Goal: Task Accomplishment & Management: Manage account settings

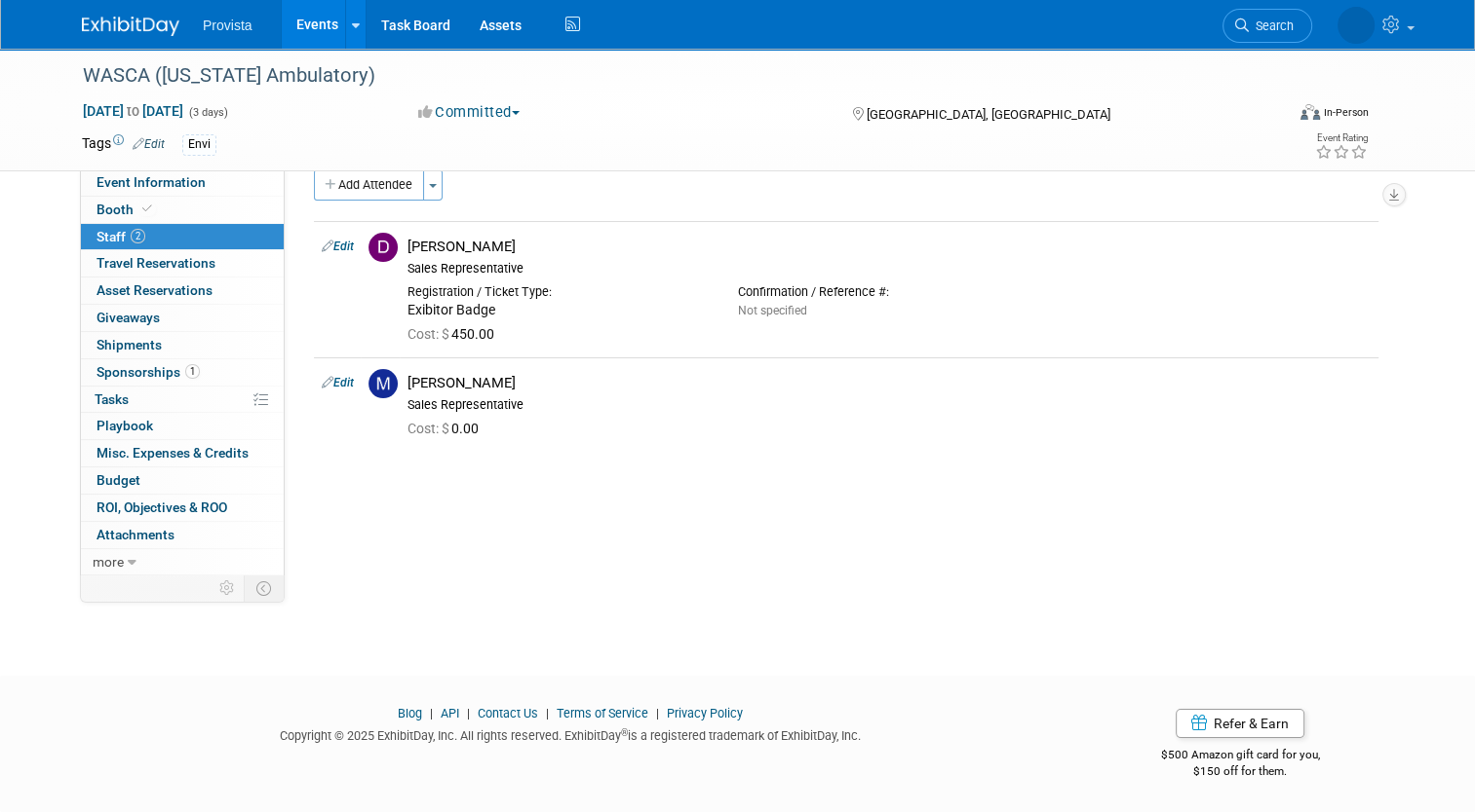
click at [301, 37] on link "Events" at bounding box center [316, 24] width 71 height 49
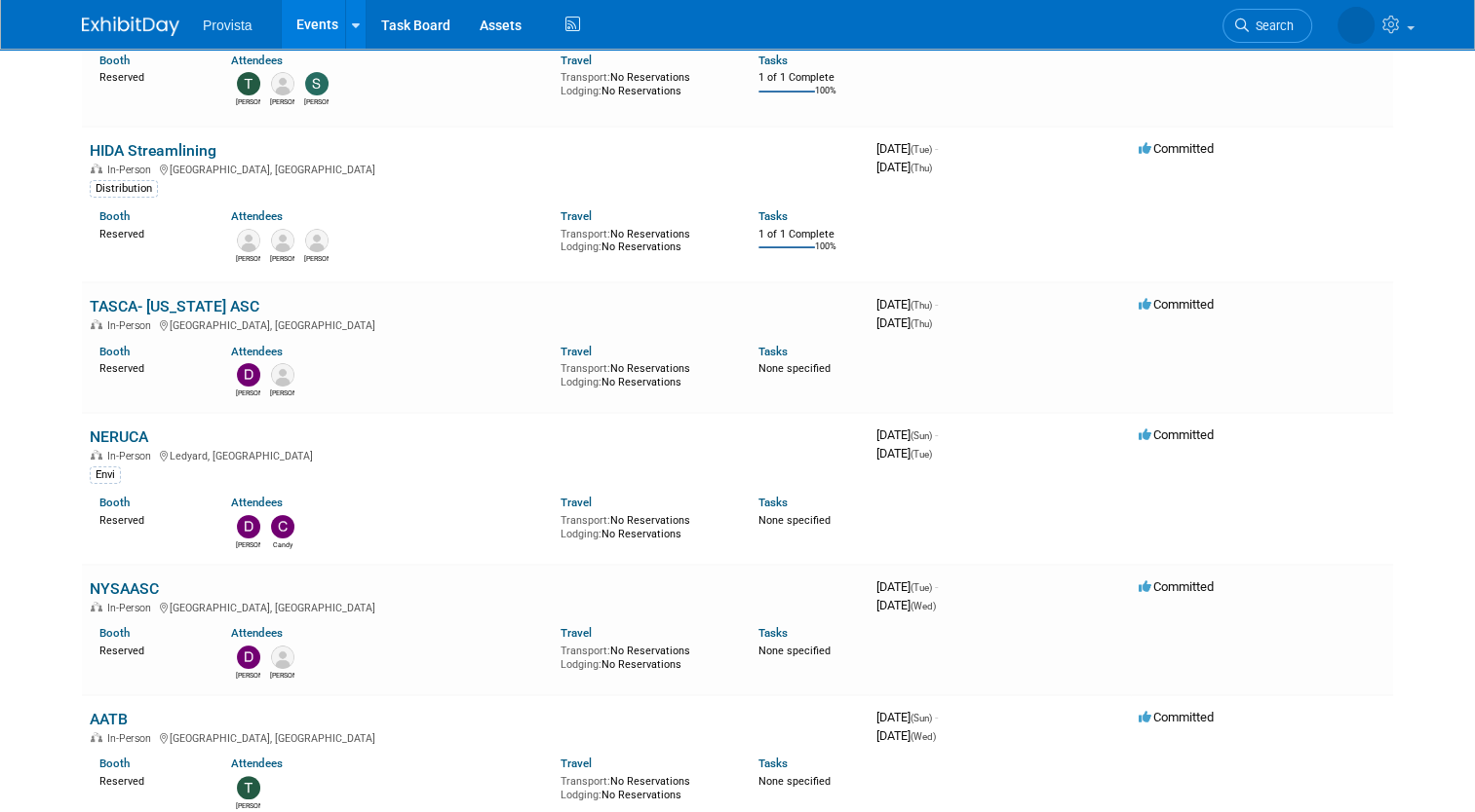
scroll to position [233, 0]
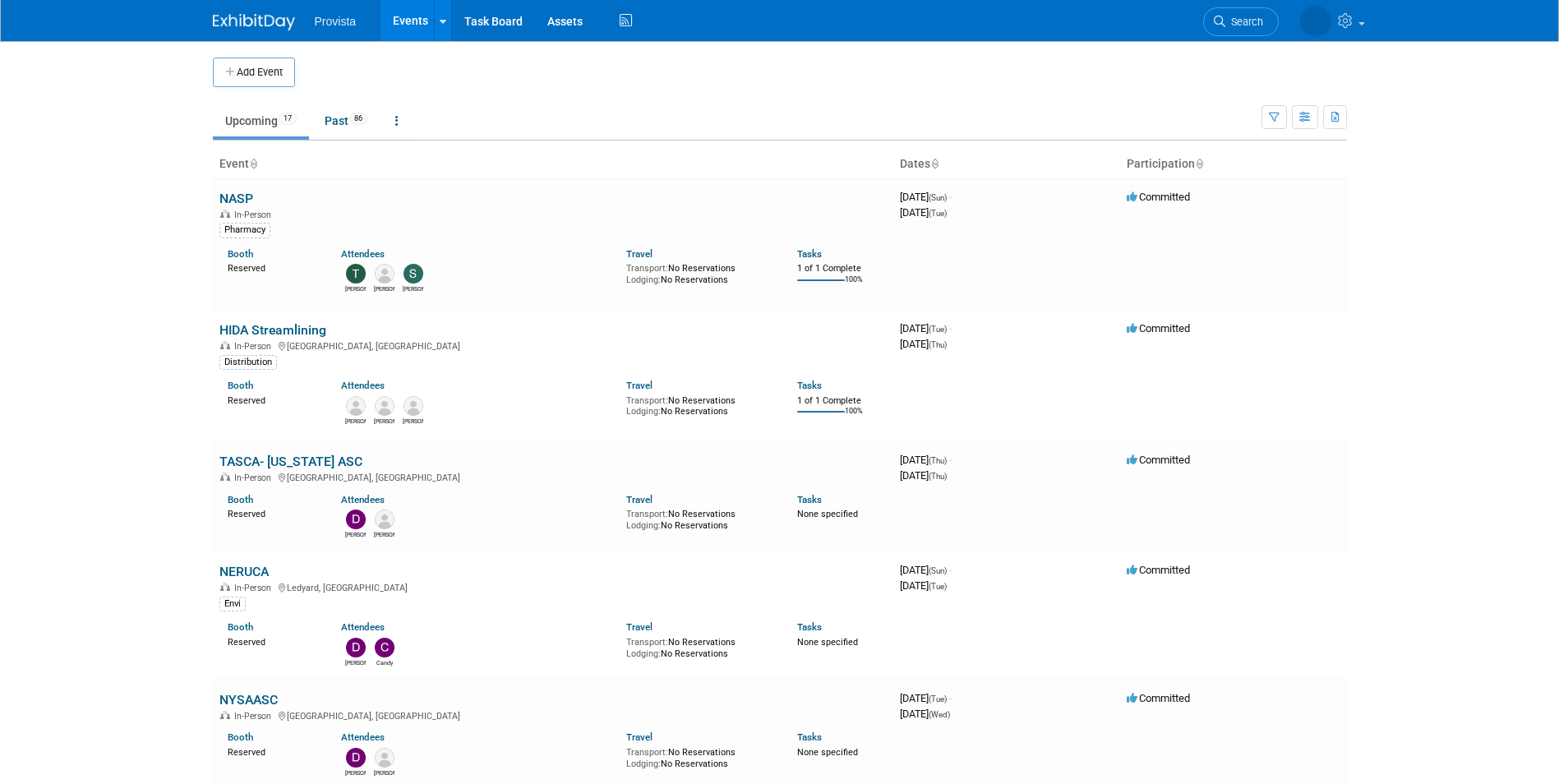
click at [1477, 335] on body "Provista Events Add Event Bulk Upload Events Shareable Event Boards Recently Vi…" at bounding box center [779, 392] width 1559 height 784
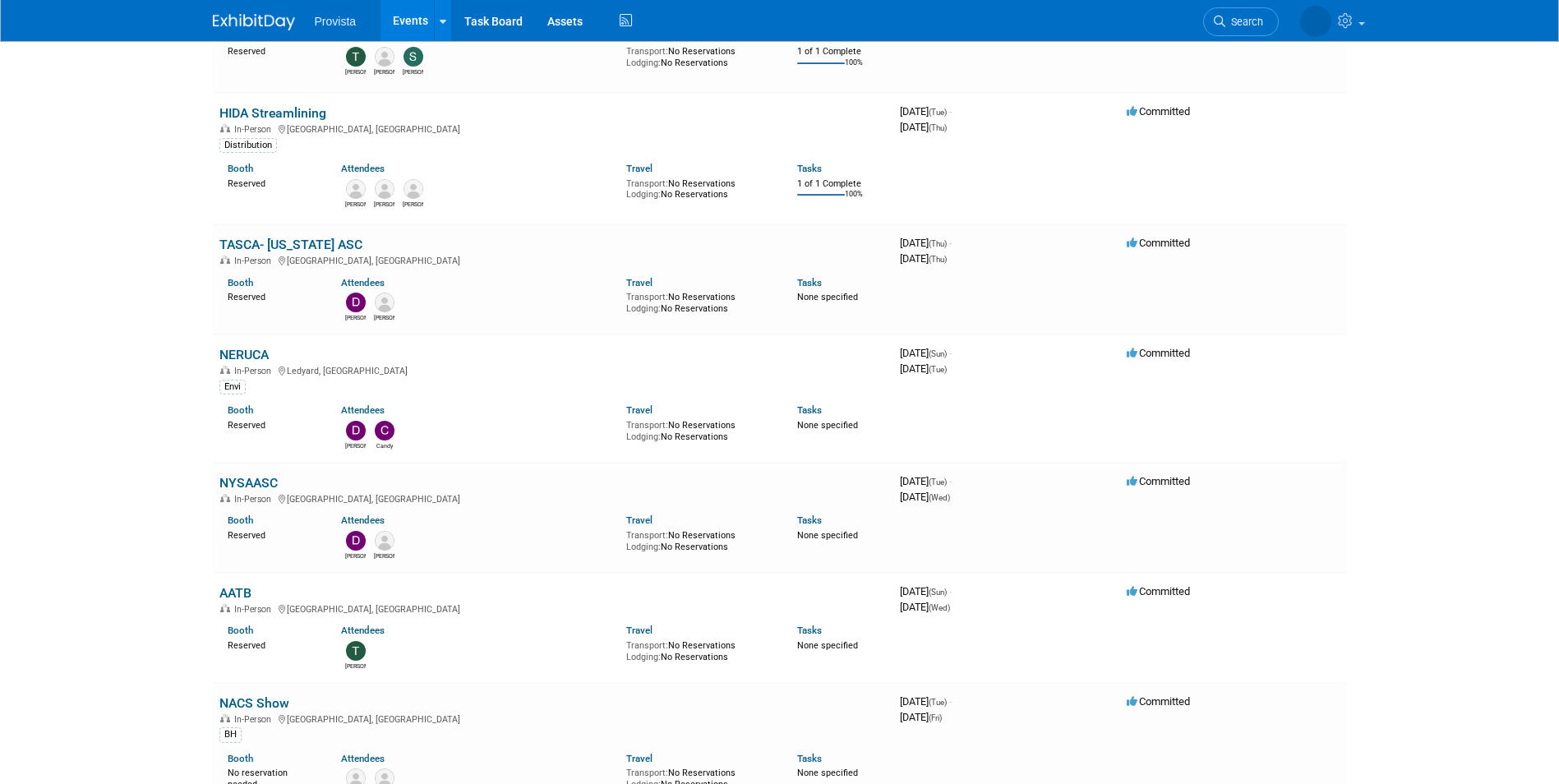
scroll to position [246, 0]
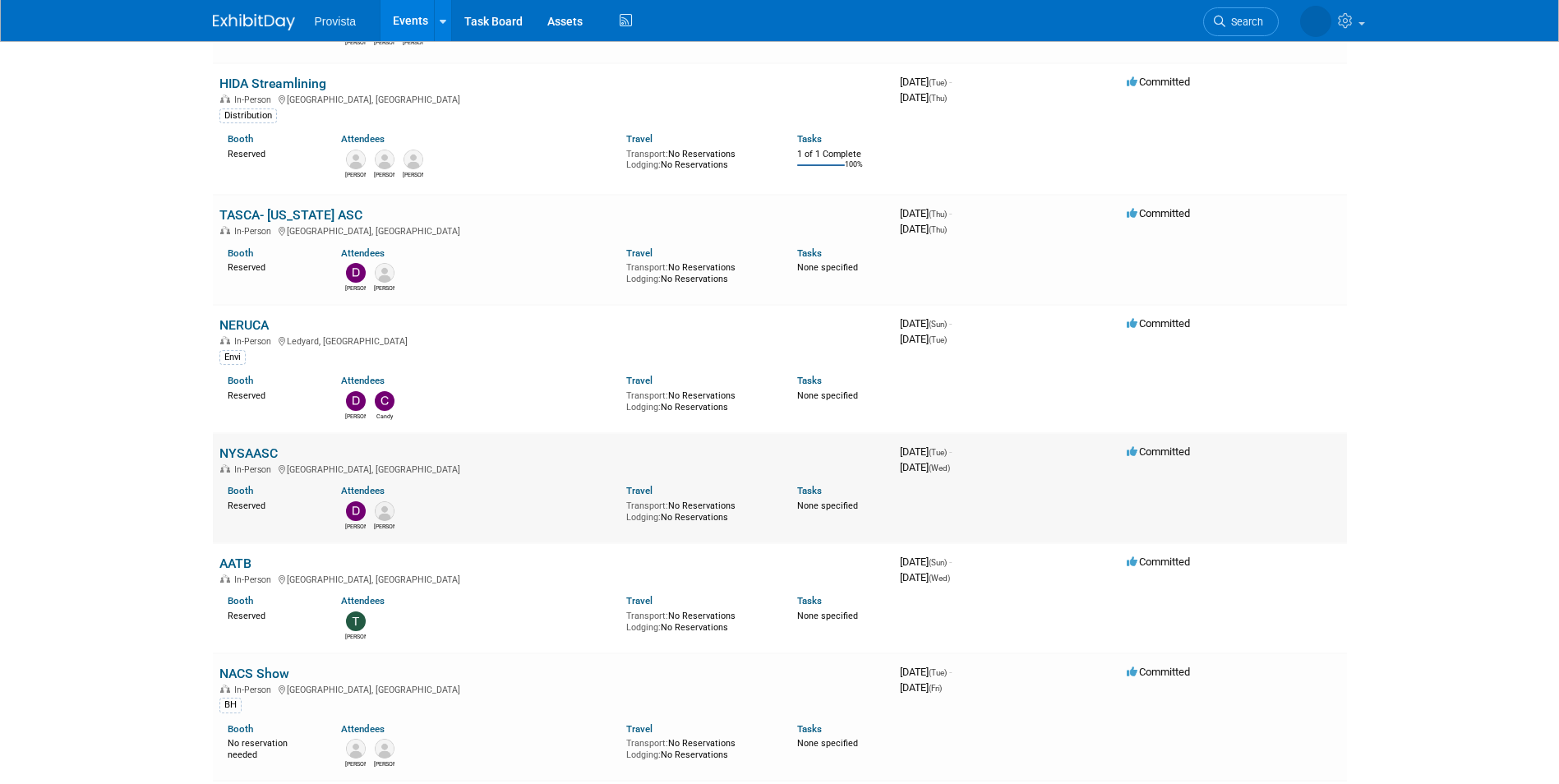
click at [246, 454] on link "NYSAASC" at bounding box center [248, 453] width 58 height 16
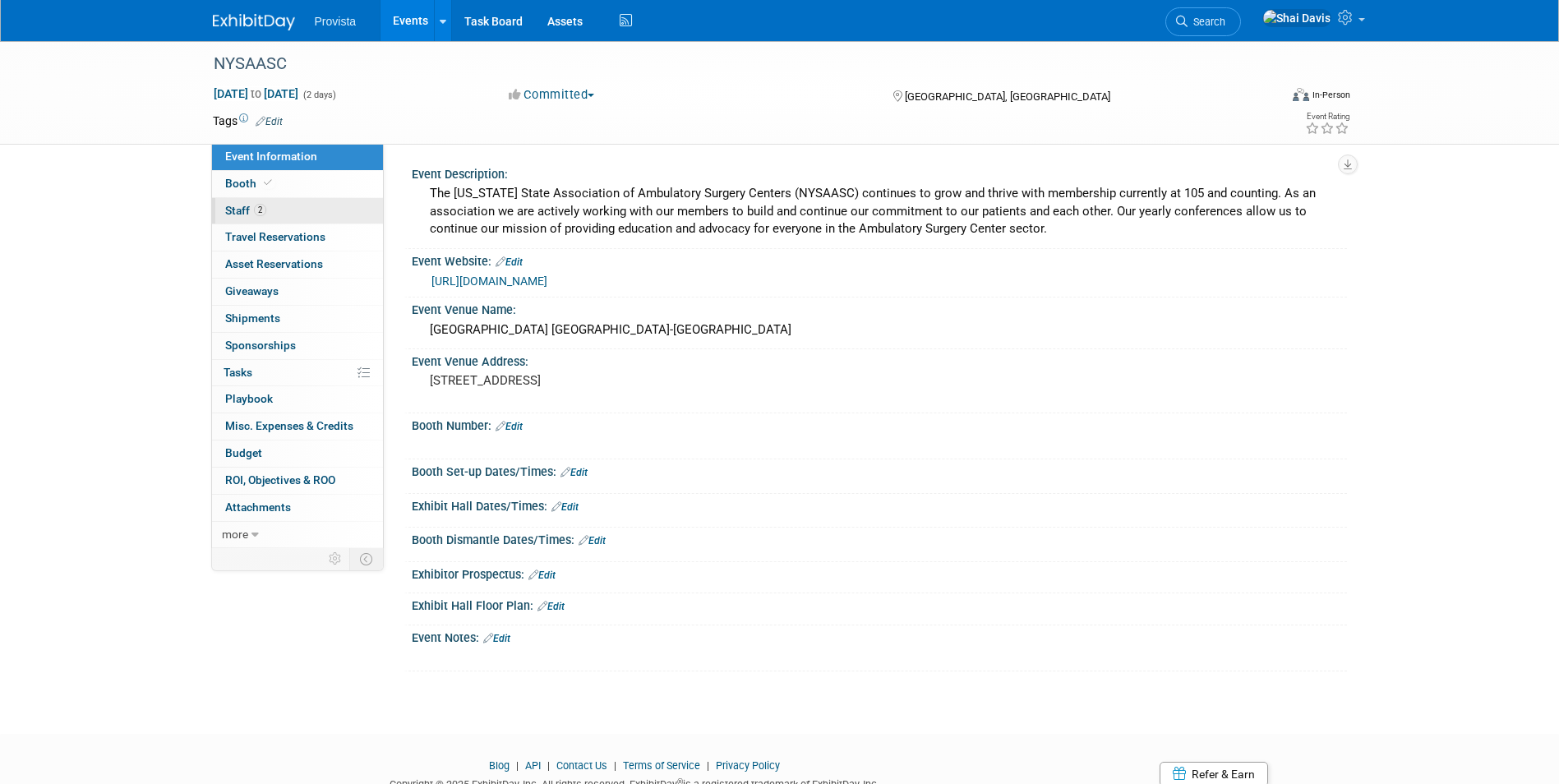
click at [298, 216] on link "2 Staff 2" at bounding box center [297, 210] width 171 height 26
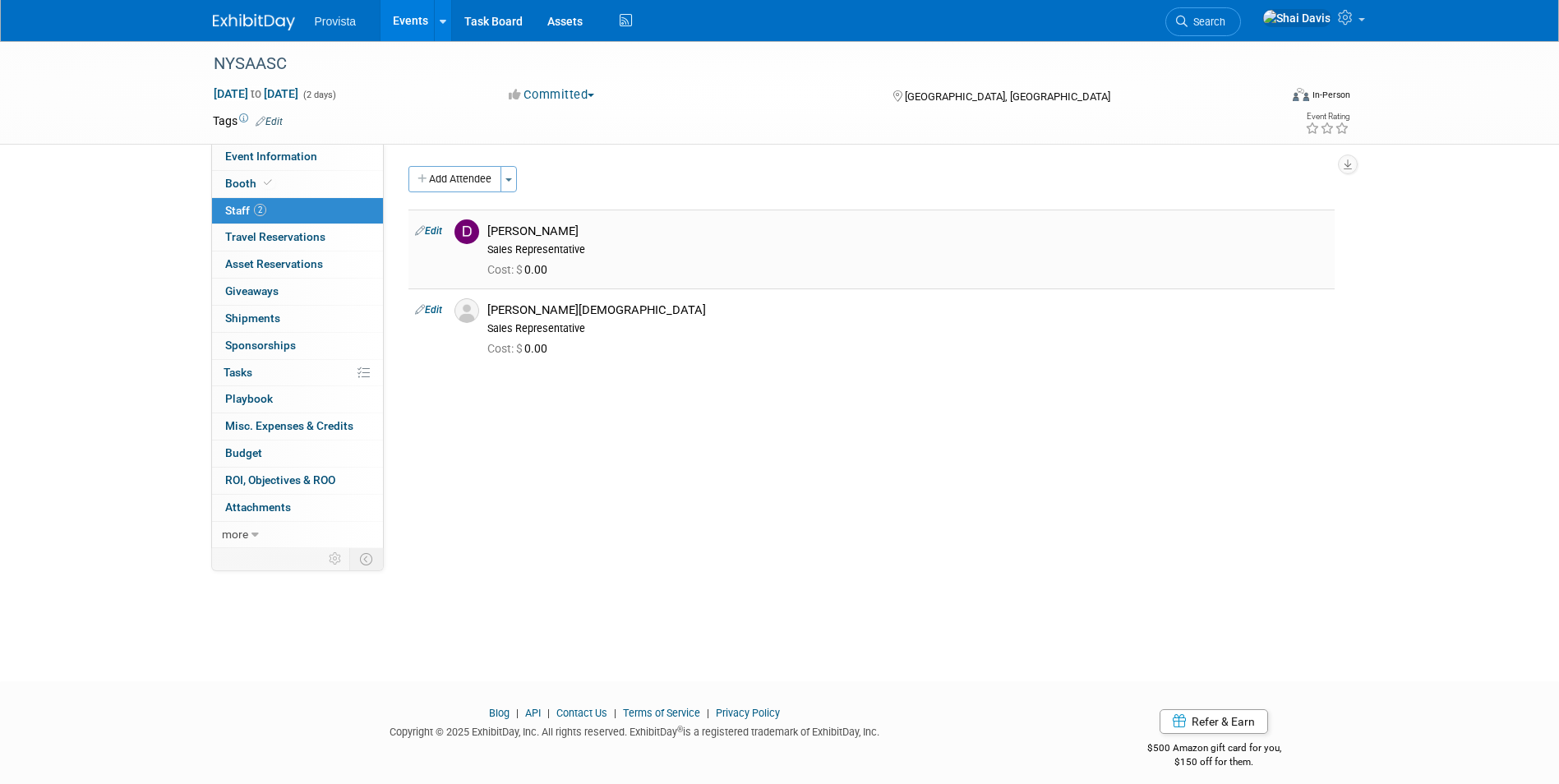
click at [431, 233] on link "Edit" at bounding box center [428, 231] width 27 height 12
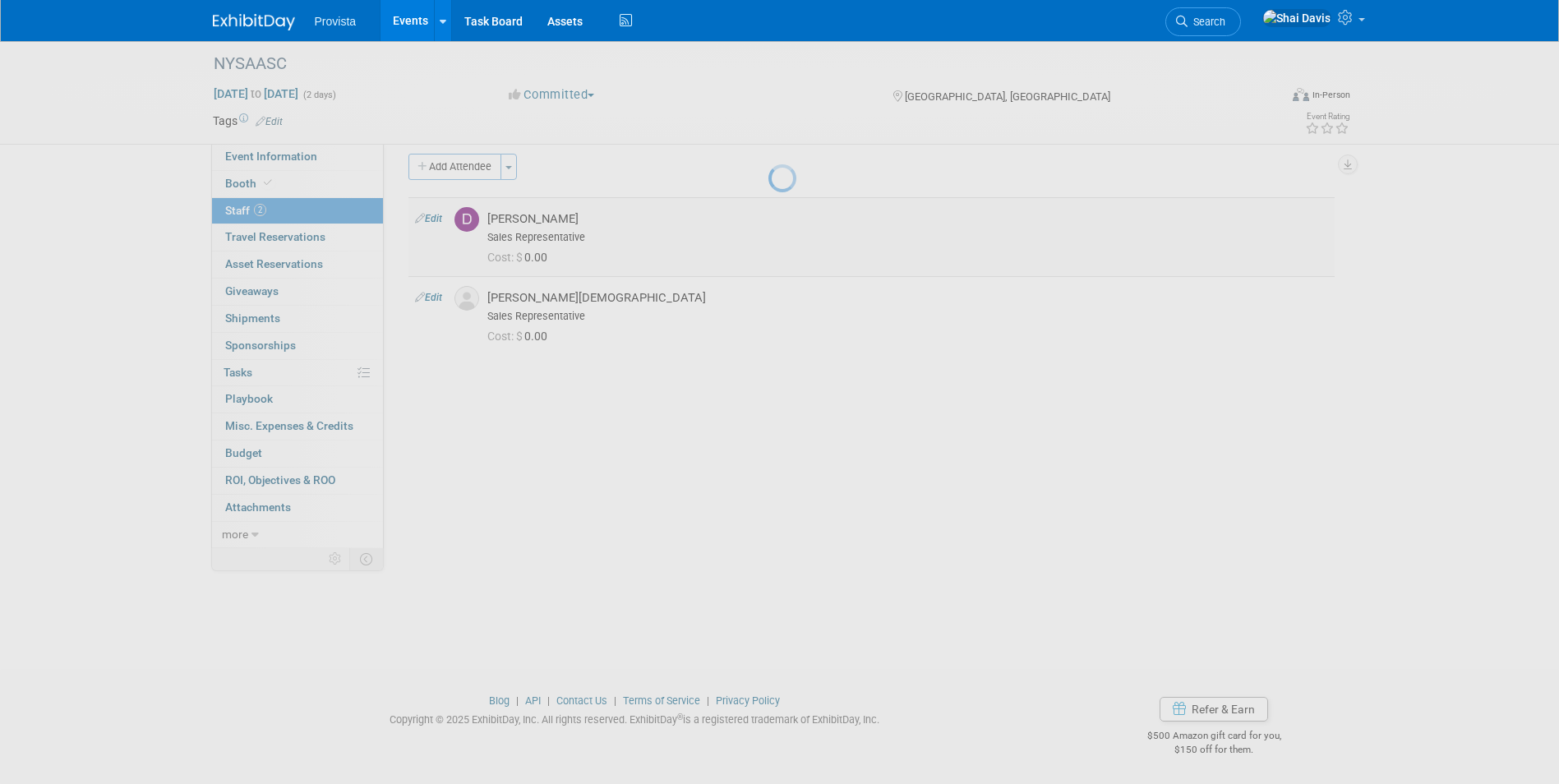
select select "d268dd6c-856d-4a50-8855-98e20af795f5"
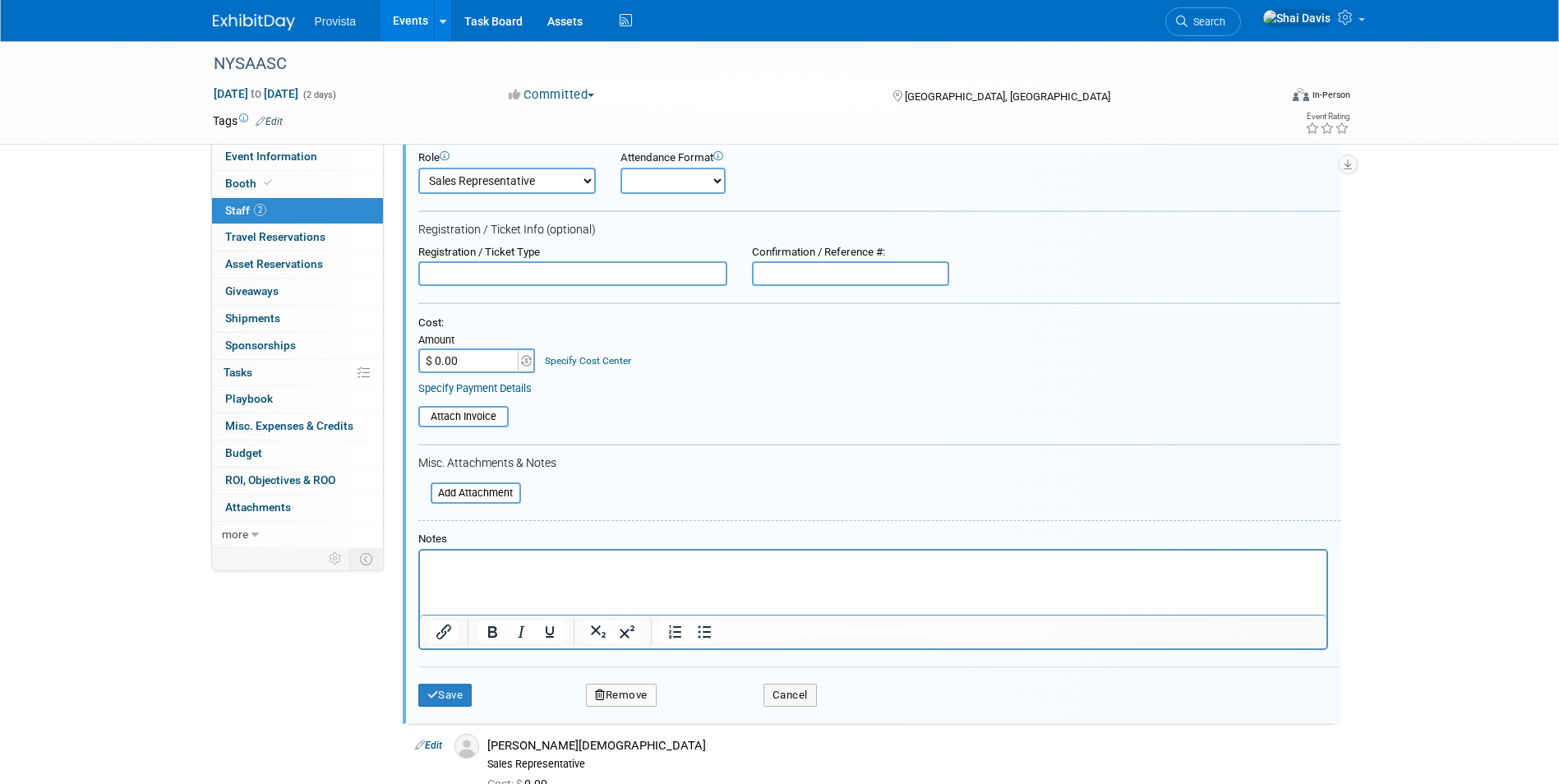
scroll to position [343, 0]
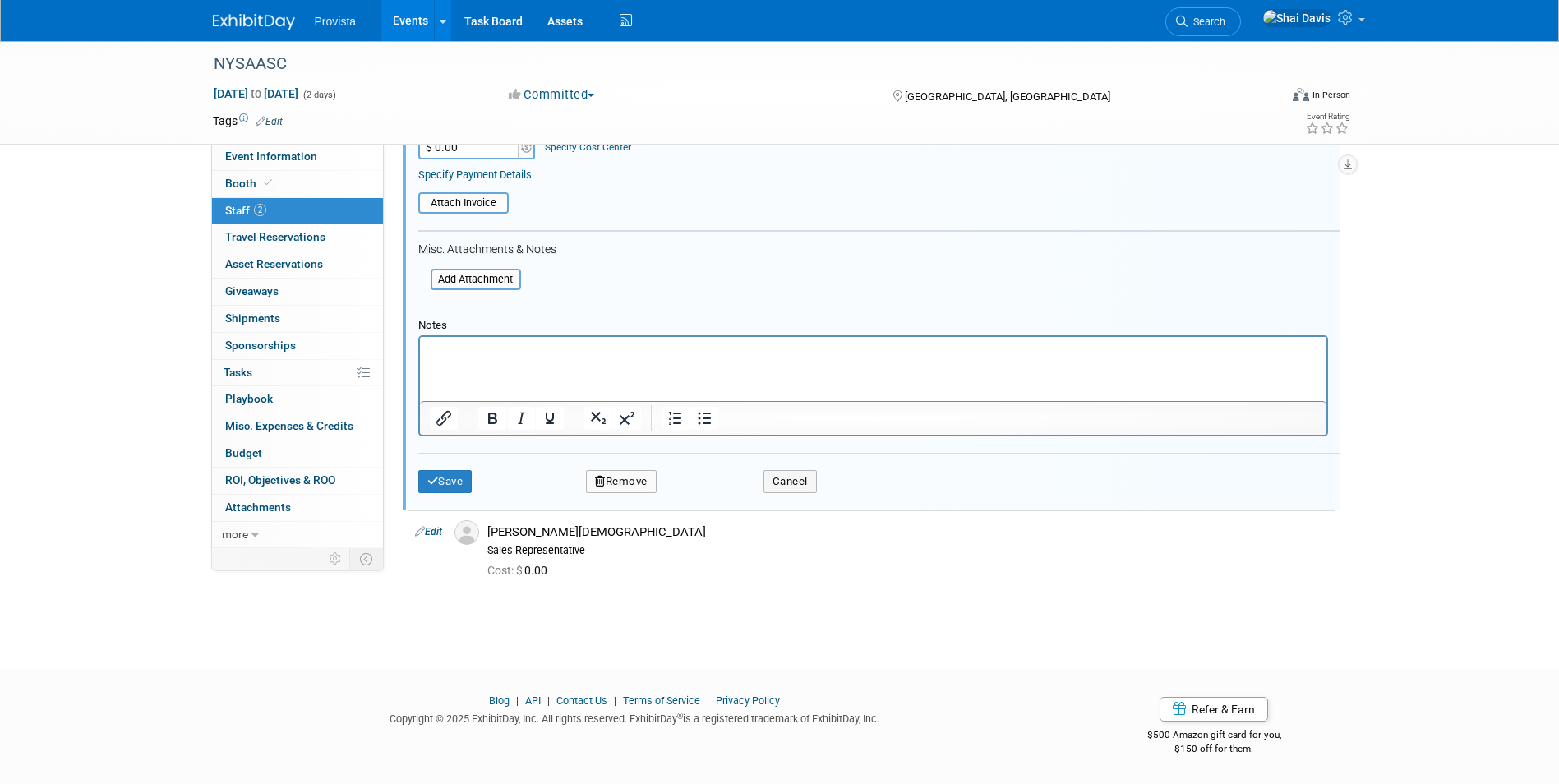
click at [623, 476] on button "Remove" at bounding box center [621, 481] width 71 height 23
click at [699, 498] on icon at bounding box center [699, 495] width 10 height 9
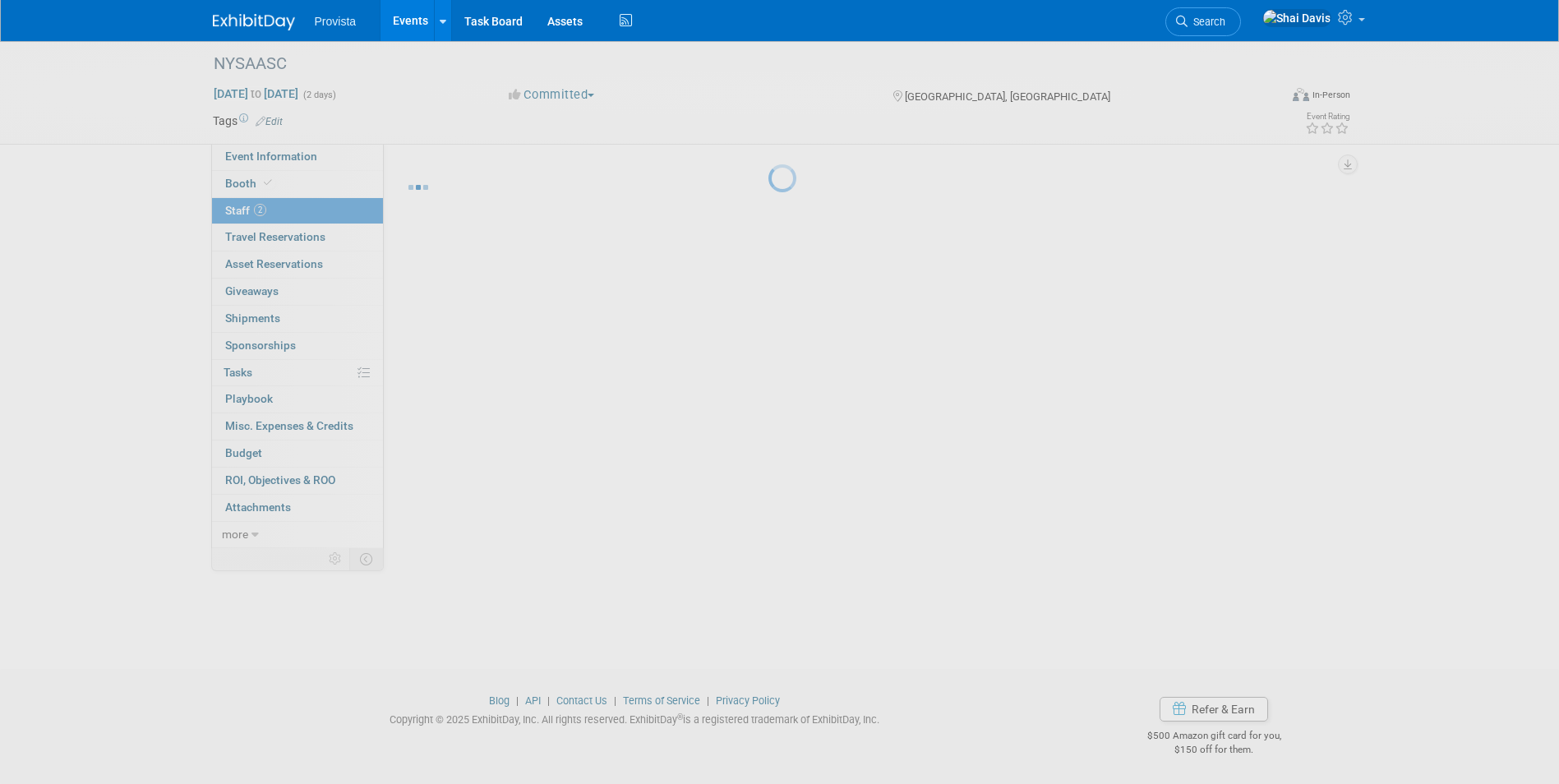
scroll to position [13, 0]
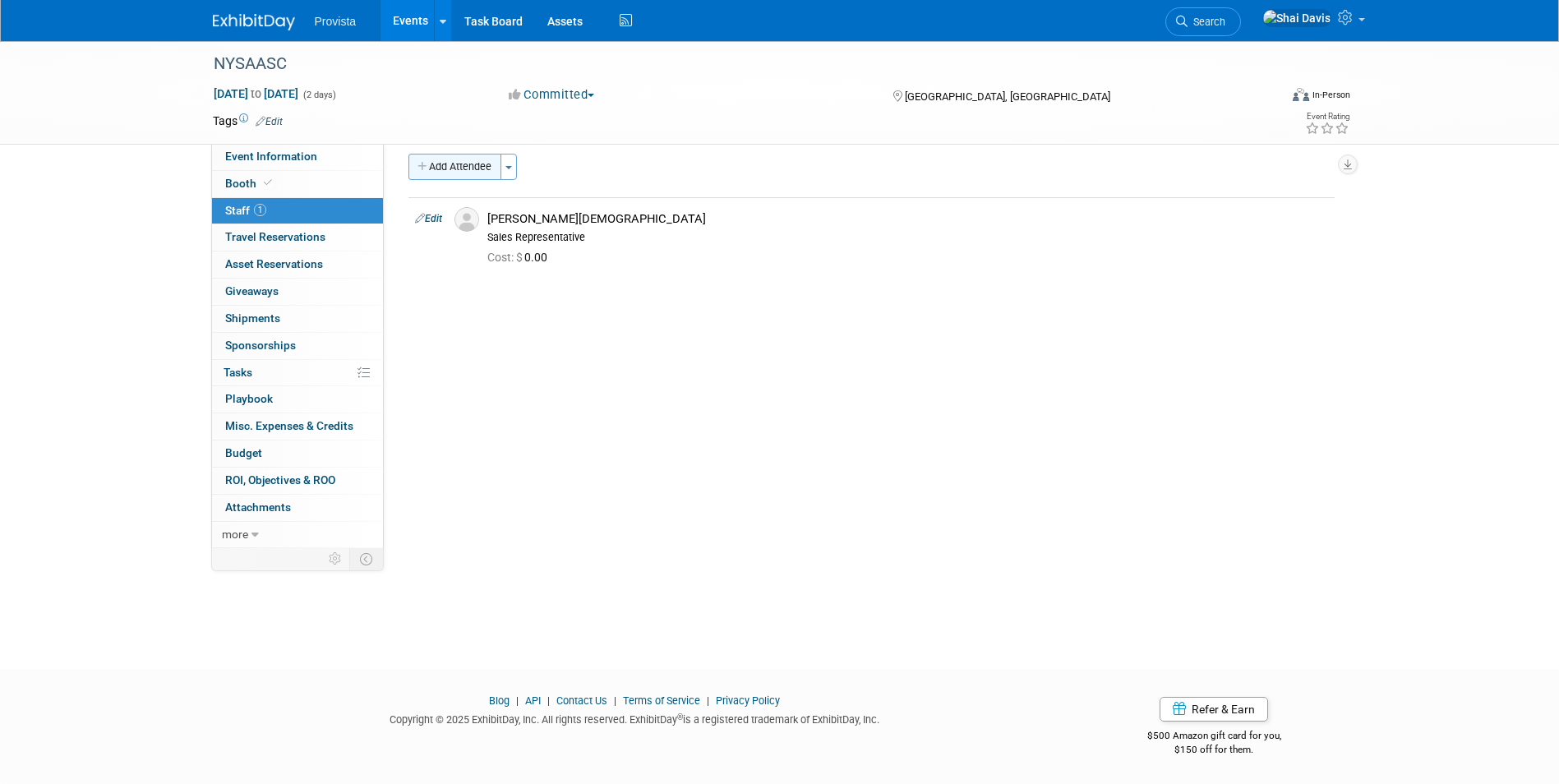
click at [446, 158] on button "Add Attendee" at bounding box center [454, 167] width 93 height 26
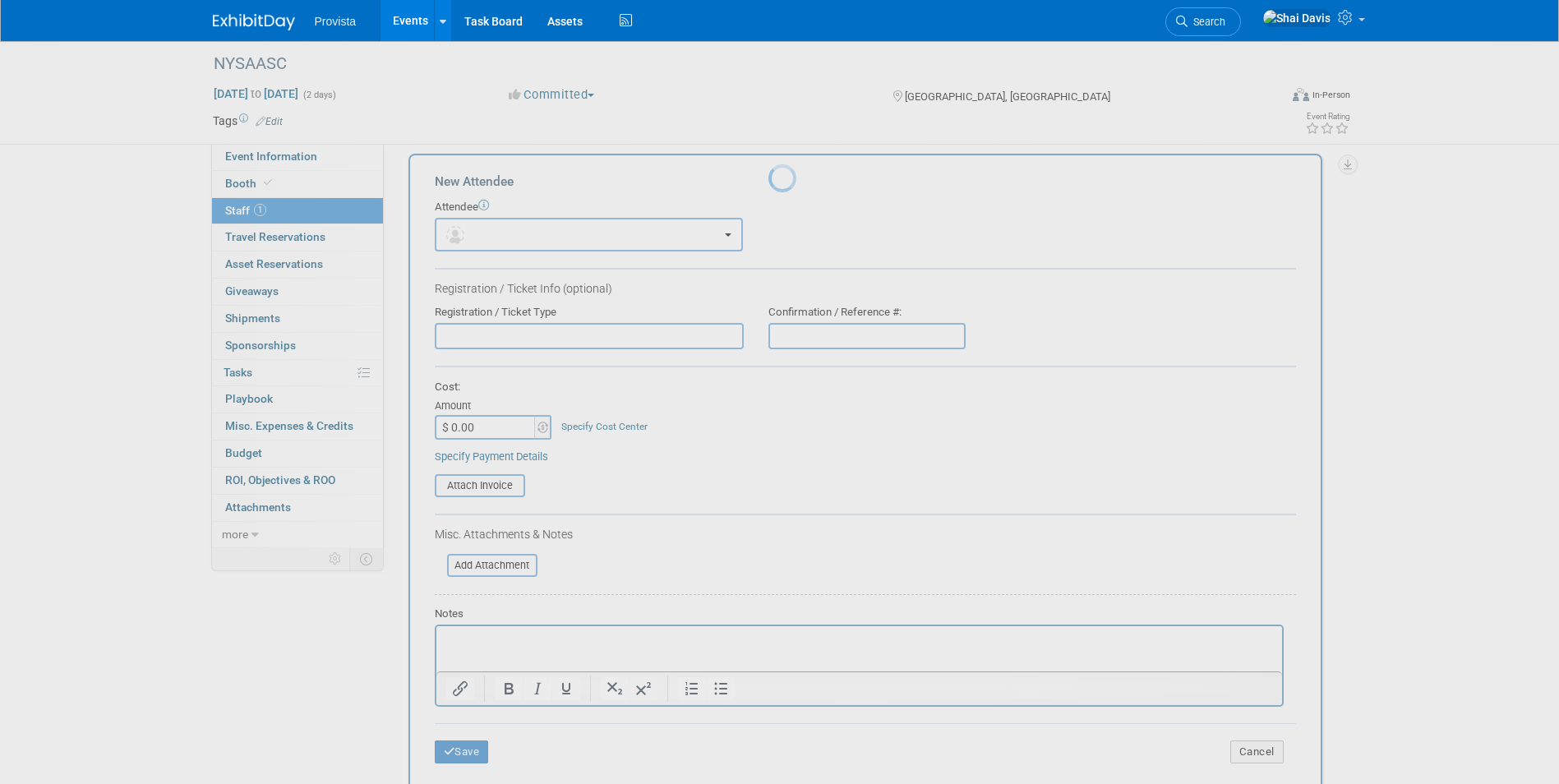
scroll to position [0, 0]
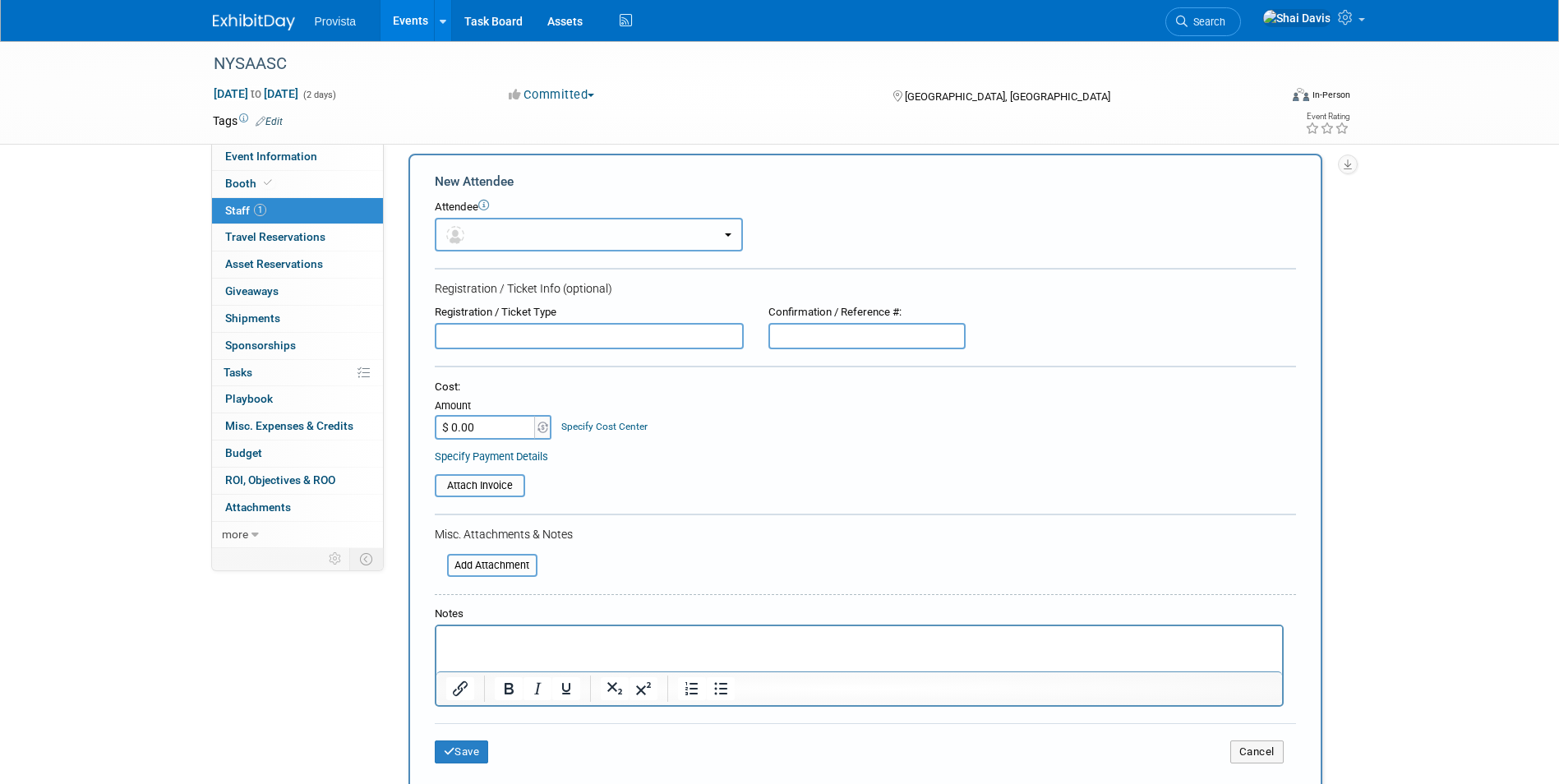
click at [498, 230] on button "button" at bounding box center [589, 235] width 308 height 34
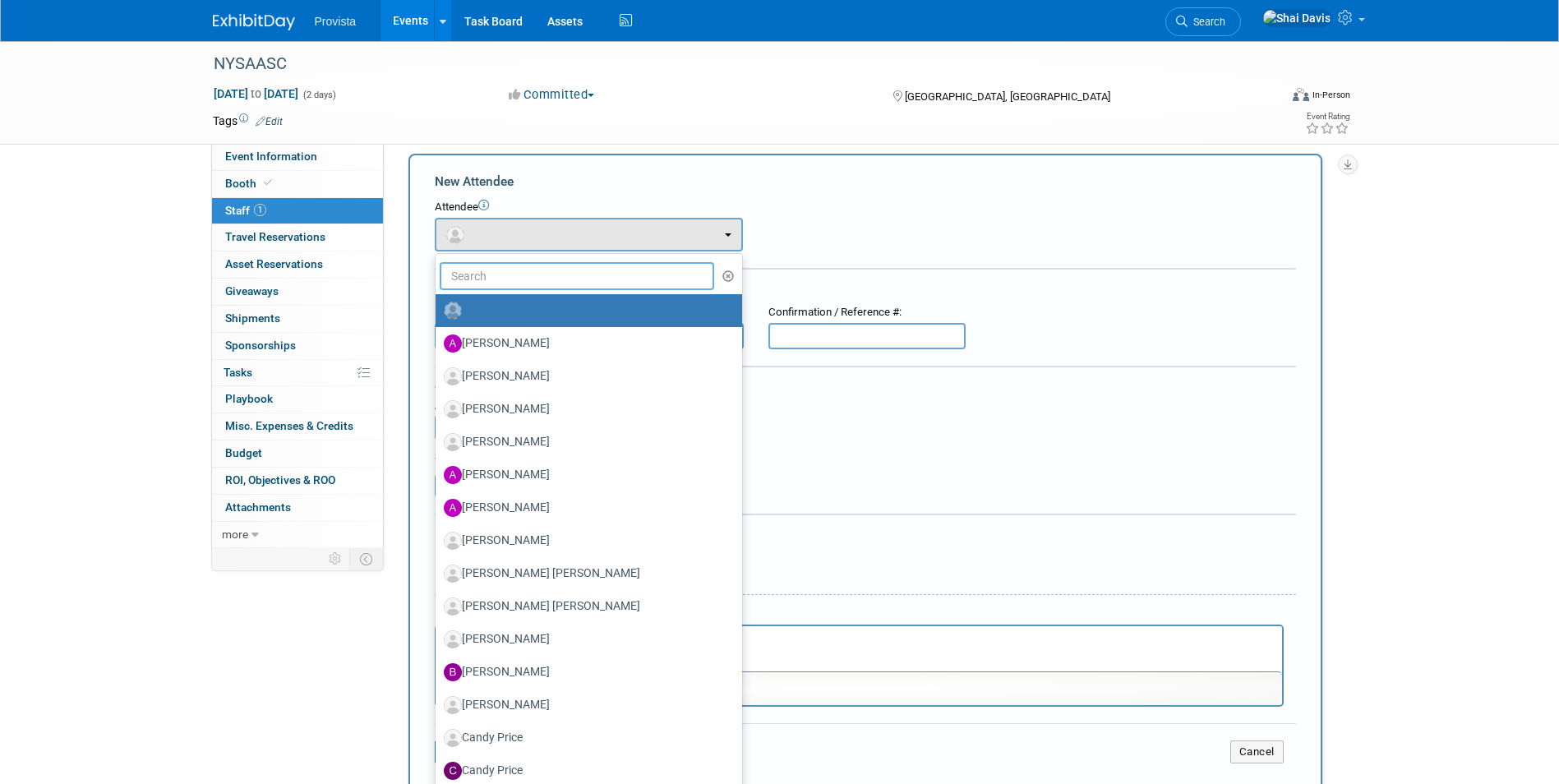
click at [499, 275] on input "text" at bounding box center [576, 276] width 275 height 28
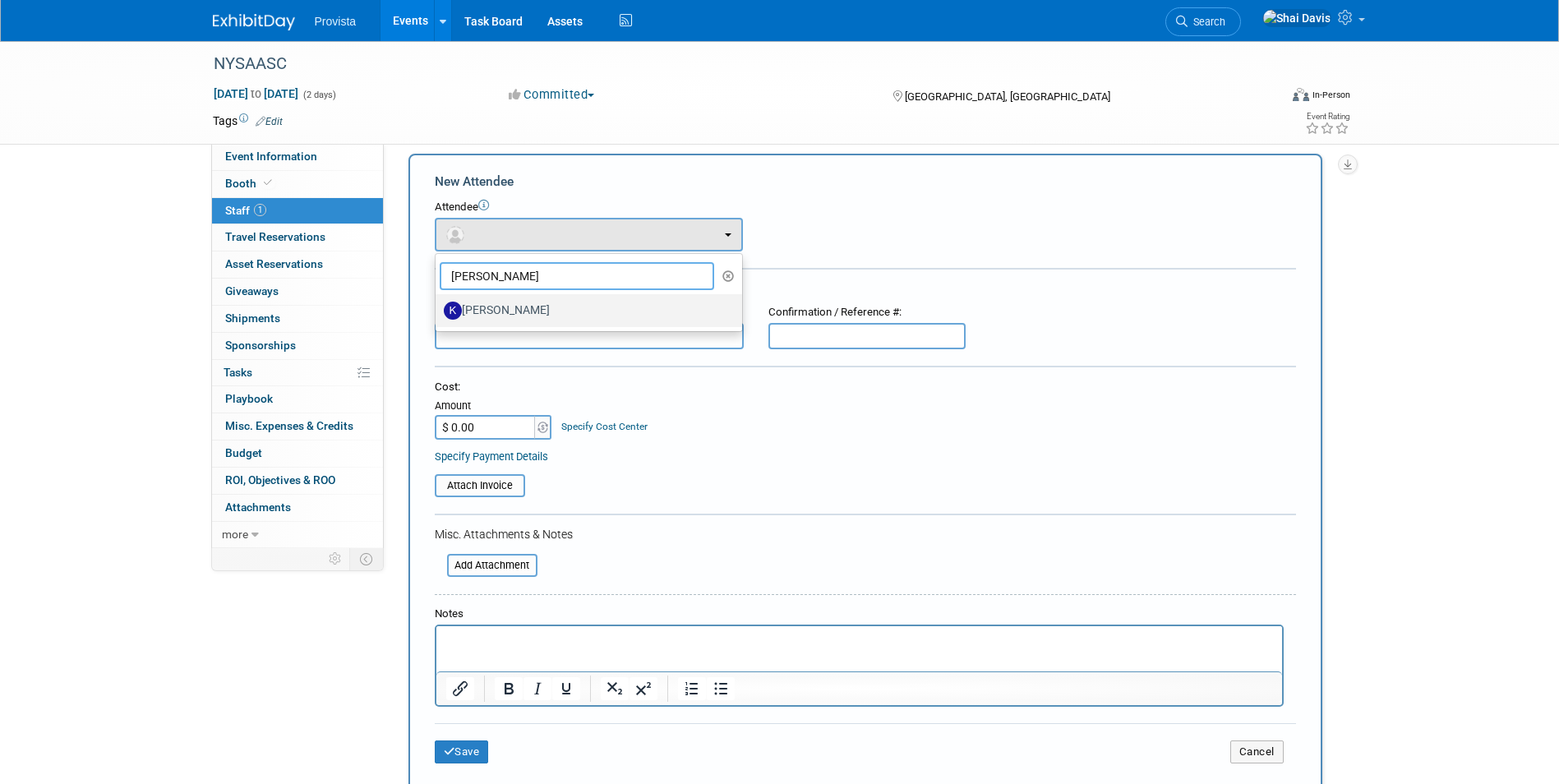
type input "kyl"
click at [495, 302] on label "Kyle Walter" at bounding box center [584, 310] width 282 height 26
click at [438, 303] on input "Kyle Walter" at bounding box center [432, 308] width 11 height 11
select select "a00ae4fd-28d3-47fd-bf65-9e0e6a24a448"
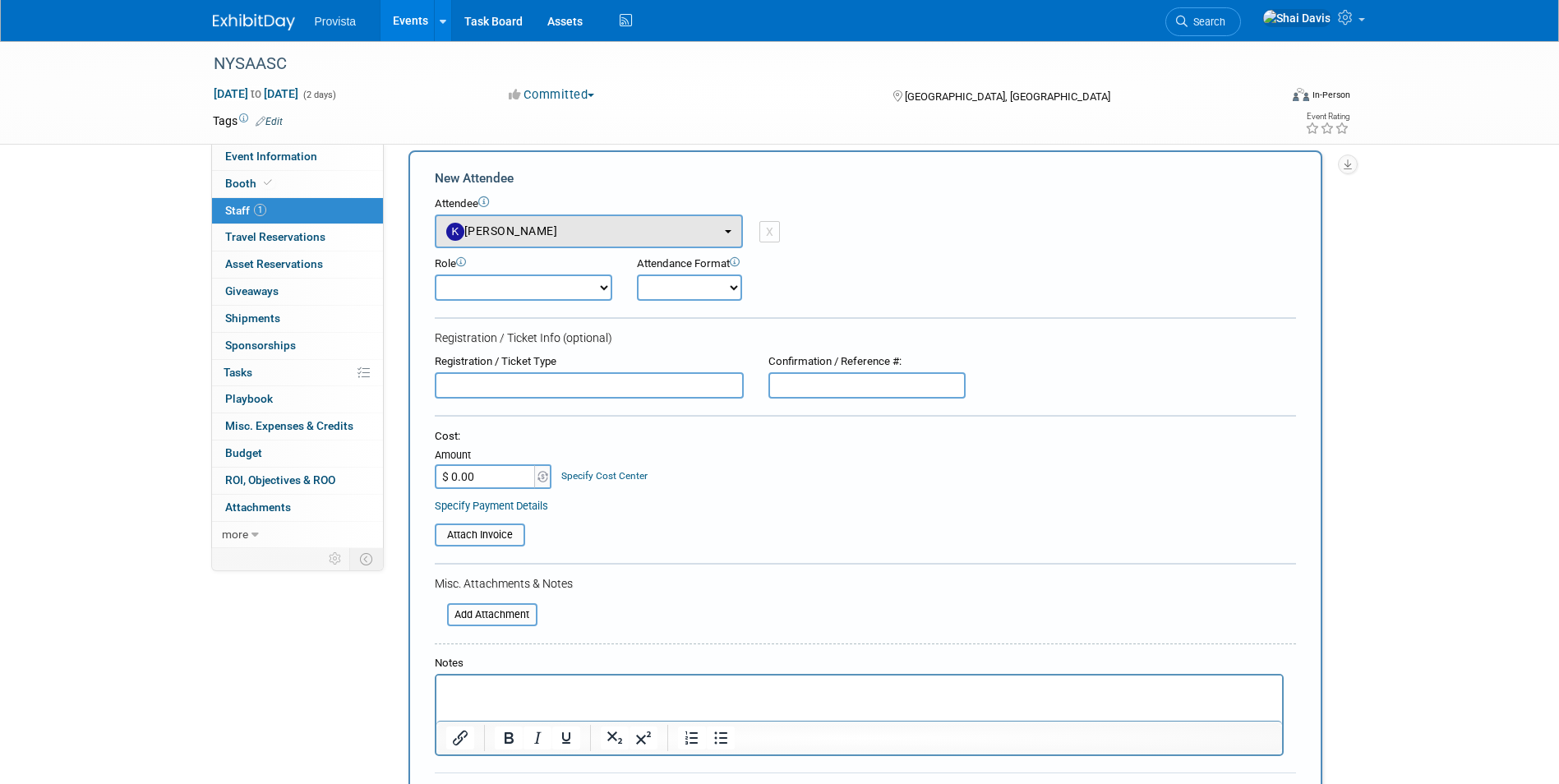
scroll to position [13, 0]
click at [490, 290] on select "Demonstrator Host Planner Presenter Sales Representative Set-up/Dismantle Crew …" at bounding box center [523, 290] width 178 height 26
select select "4"
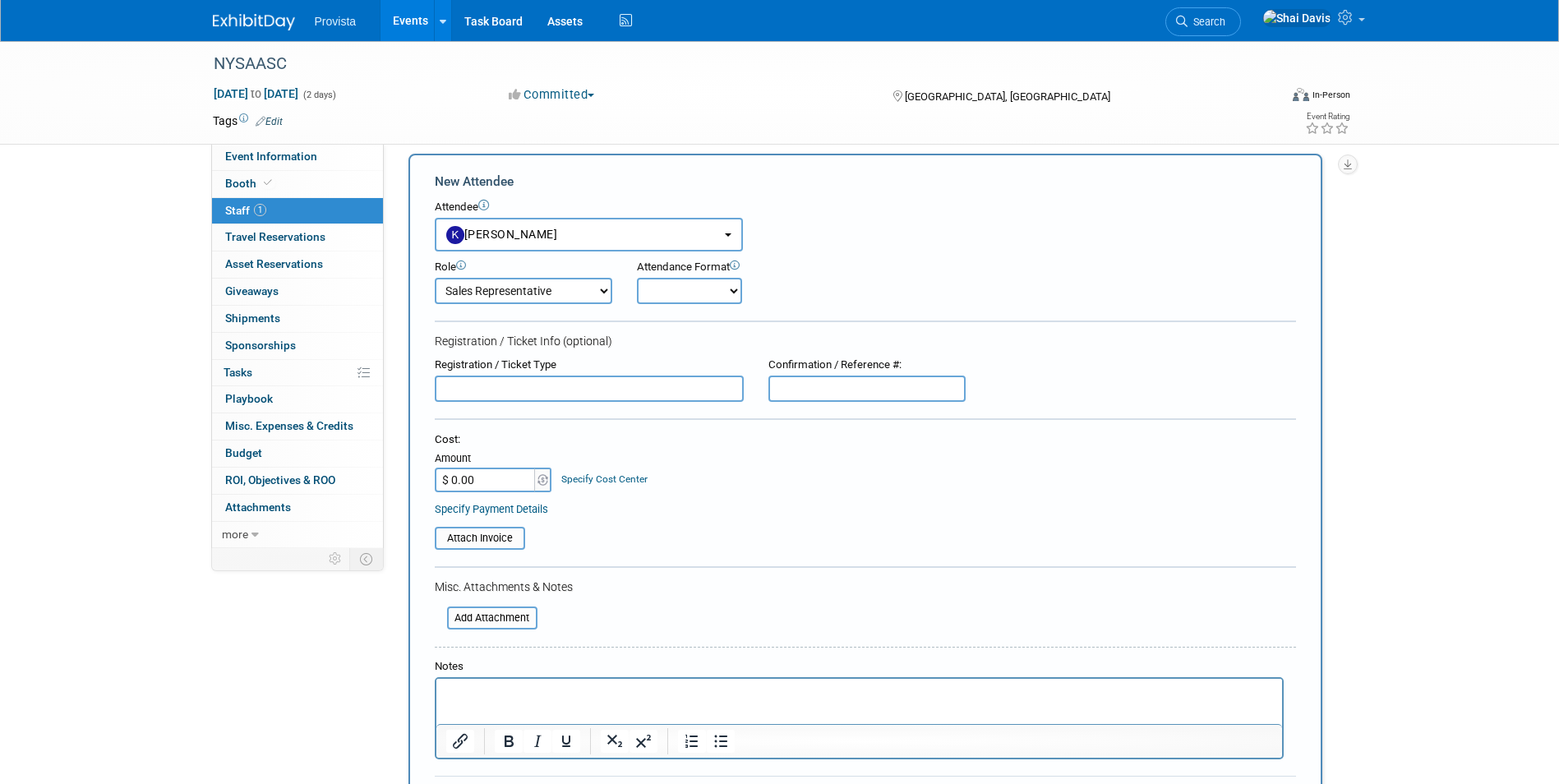
click at [435, 278] on select "Demonstrator Host Planner Presenter Sales Representative Set-up/Dismantle Crew …" at bounding box center [523, 290] width 178 height 26
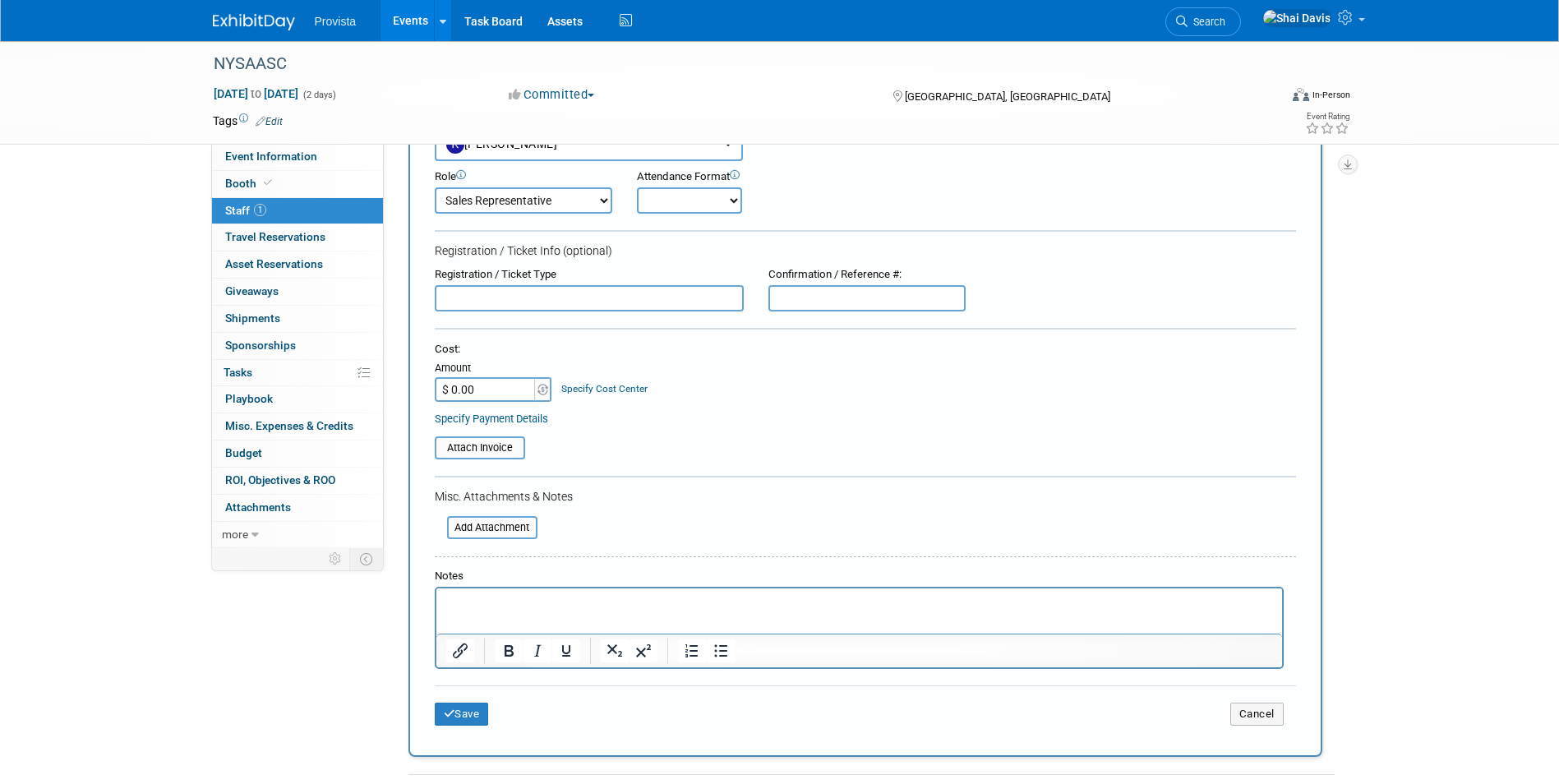
scroll to position [259, 0]
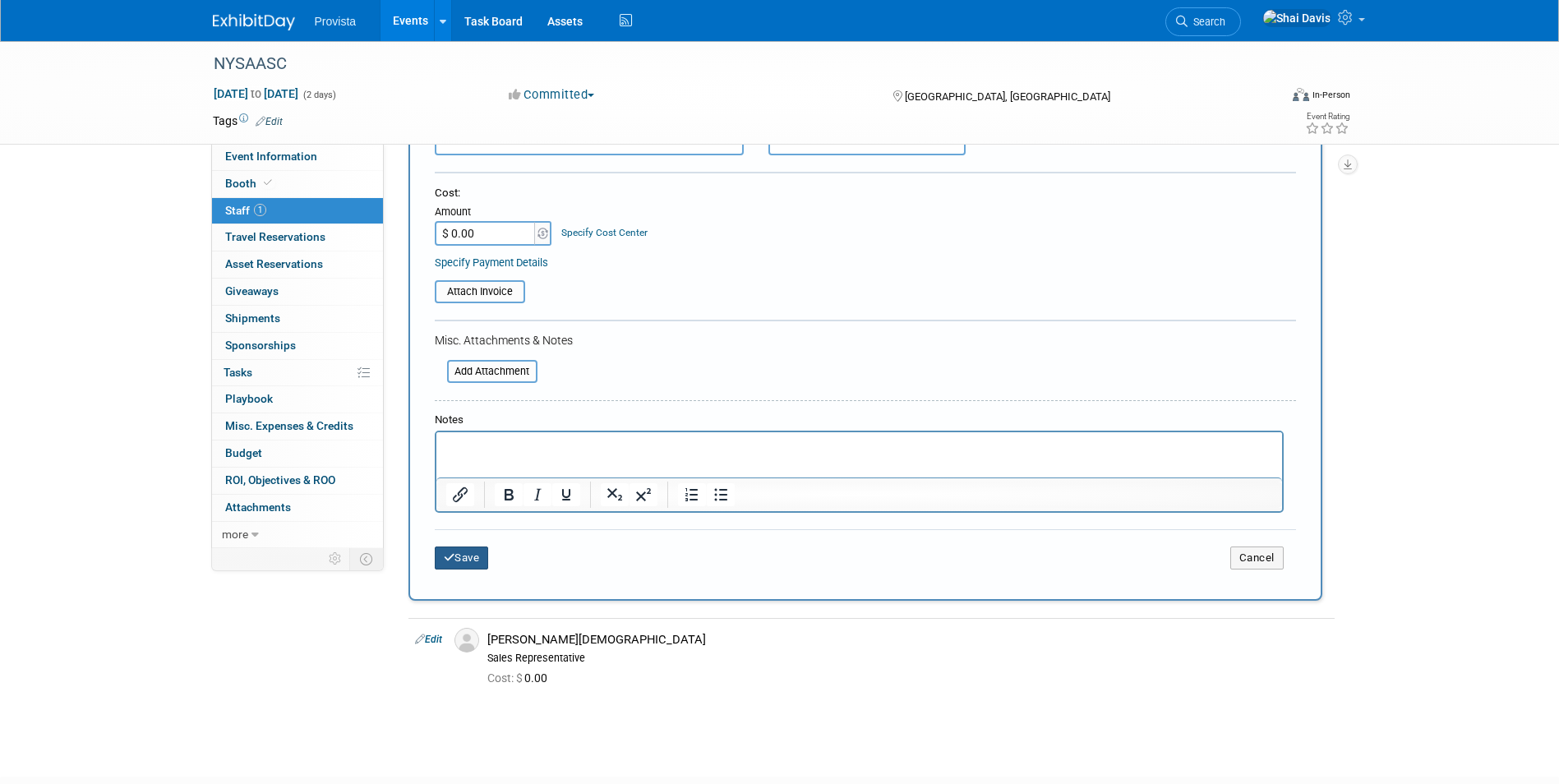
click at [463, 554] on button "Save" at bounding box center [462, 557] width 54 height 23
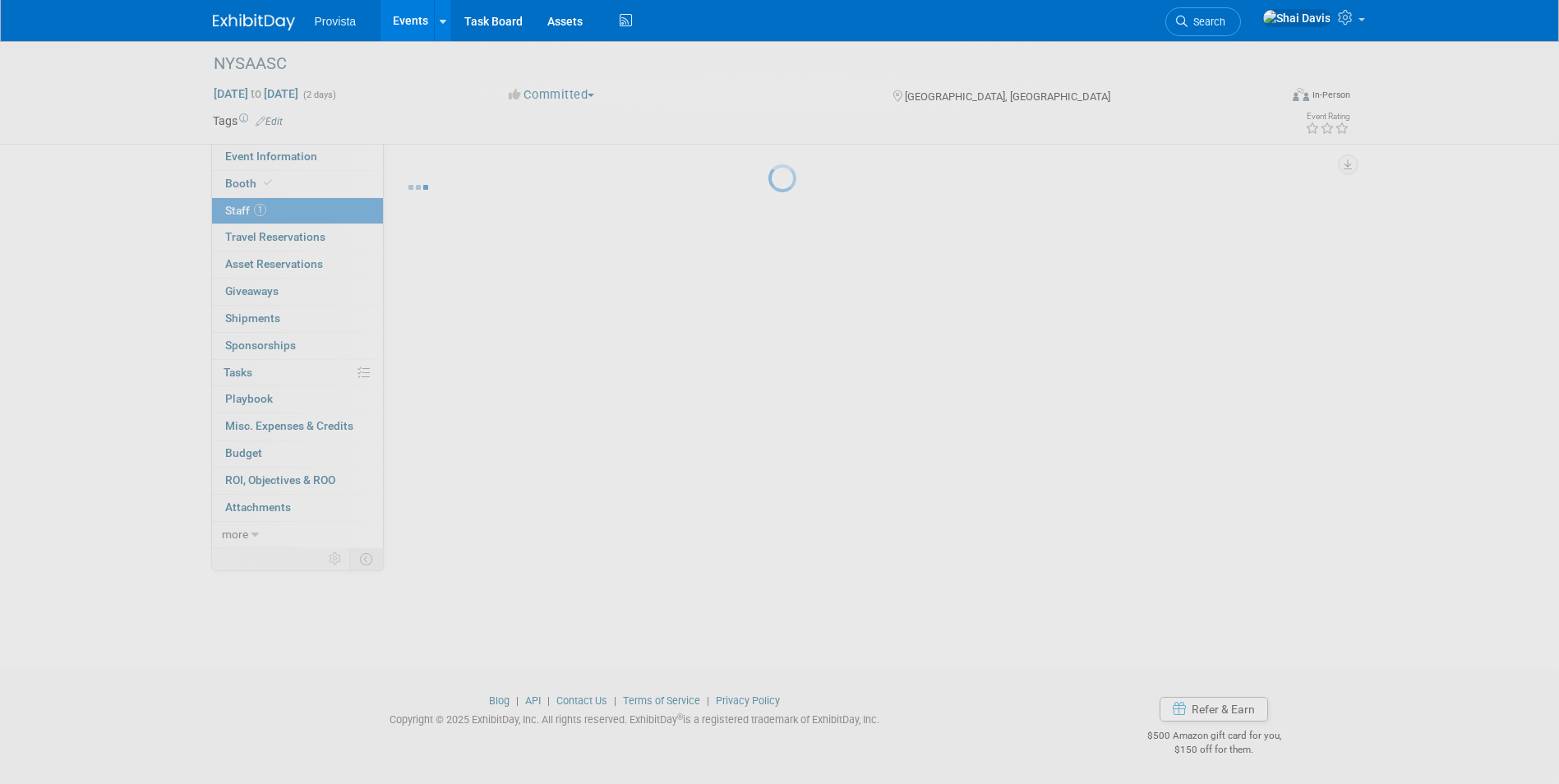
scroll to position [13, 0]
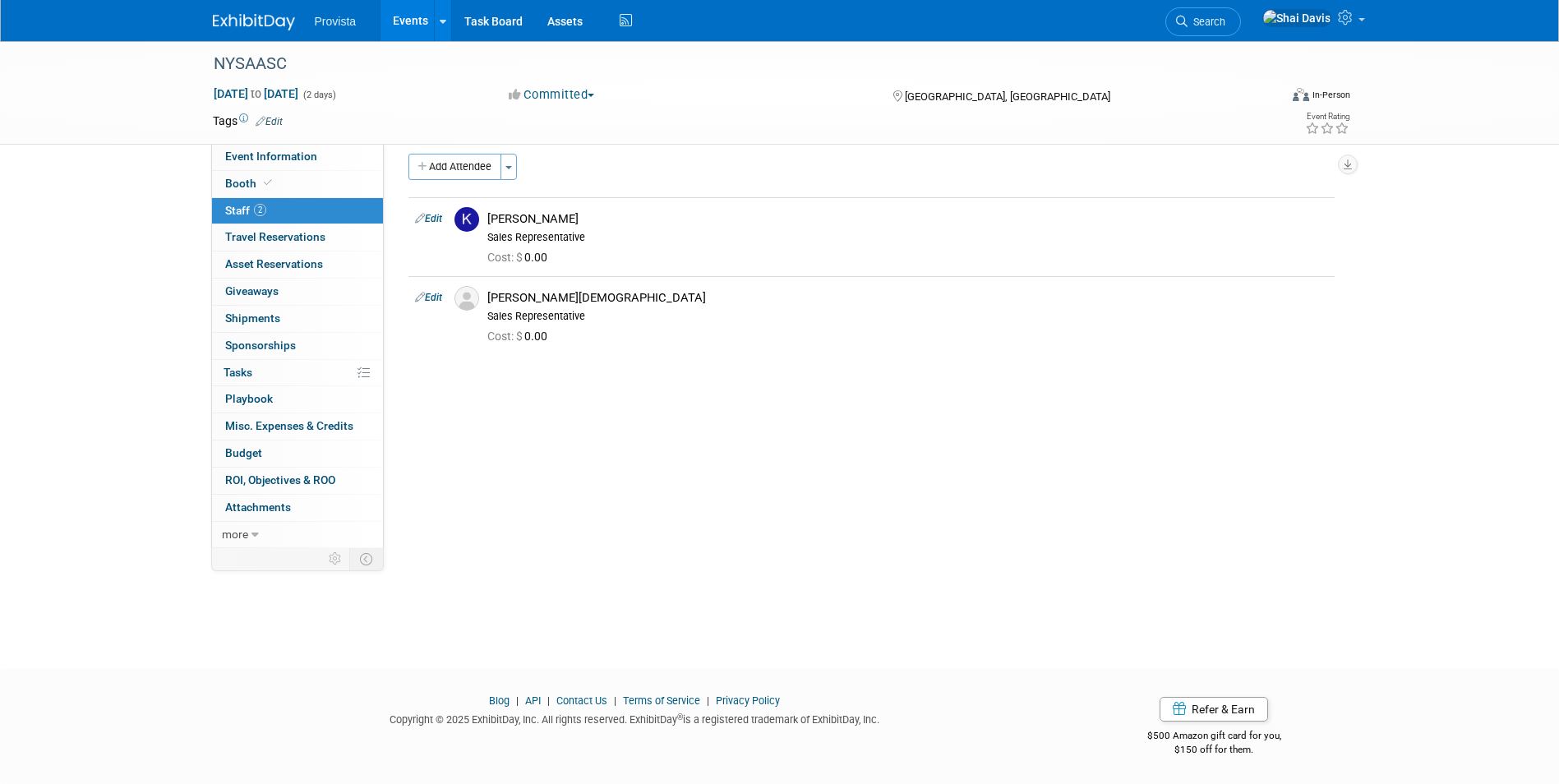
click at [398, 17] on link "Events" at bounding box center [410, 20] width 60 height 41
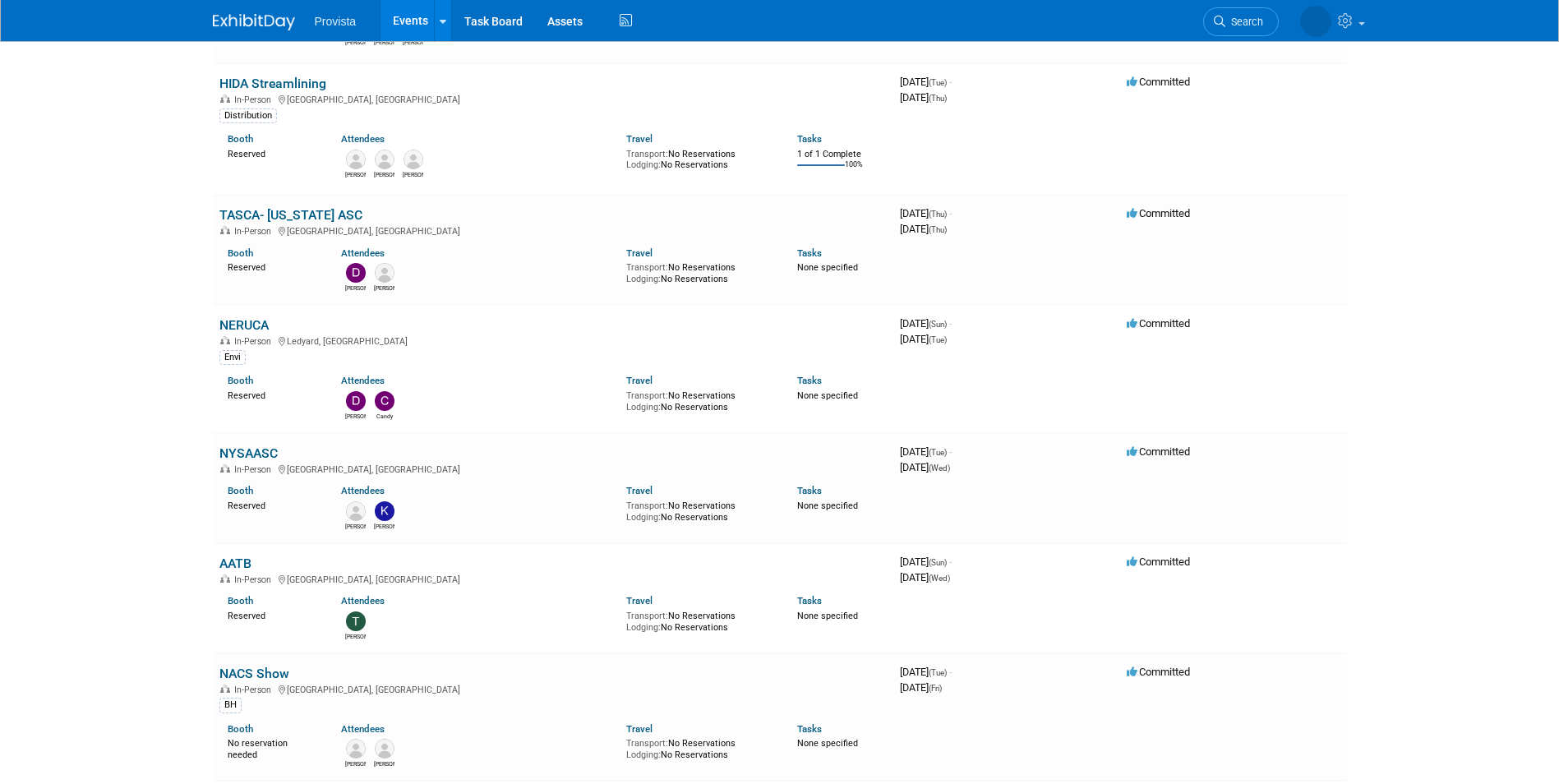
scroll to position [329, 0]
